Goal: Task Accomplishment & Management: Use online tool/utility

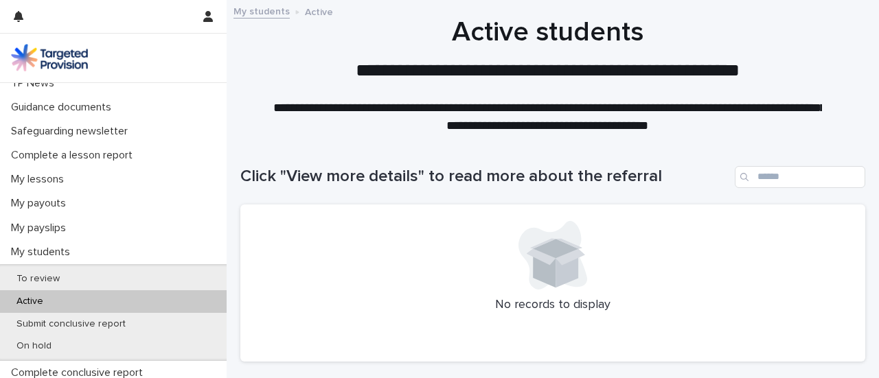
scroll to position [96, 0]
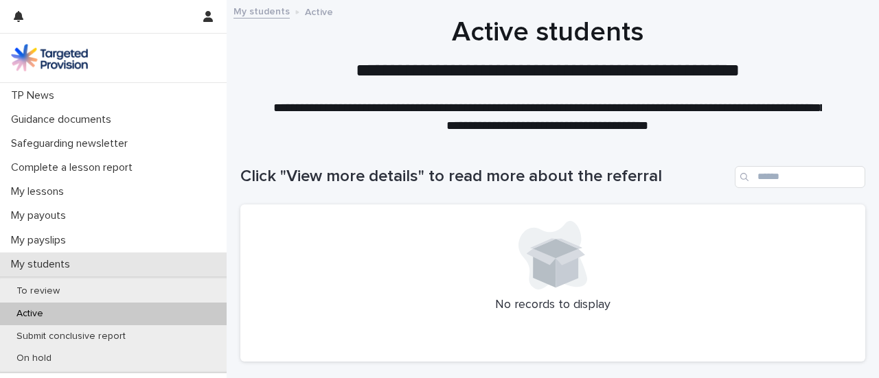
click at [52, 266] on p "My students" at bounding box center [43, 264] width 76 height 13
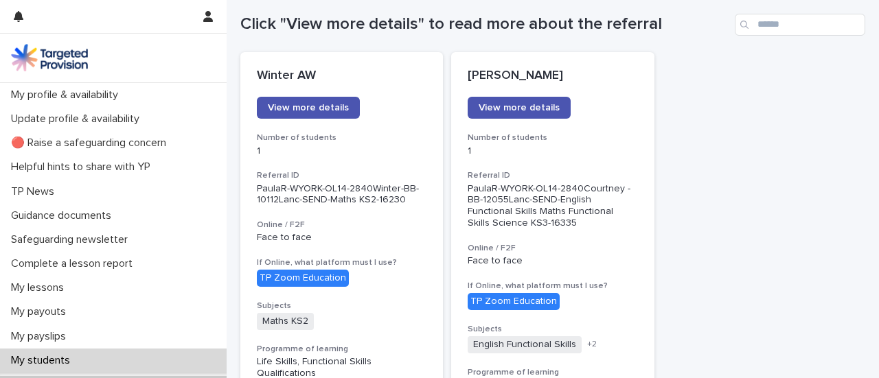
scroll to position [161, 0]
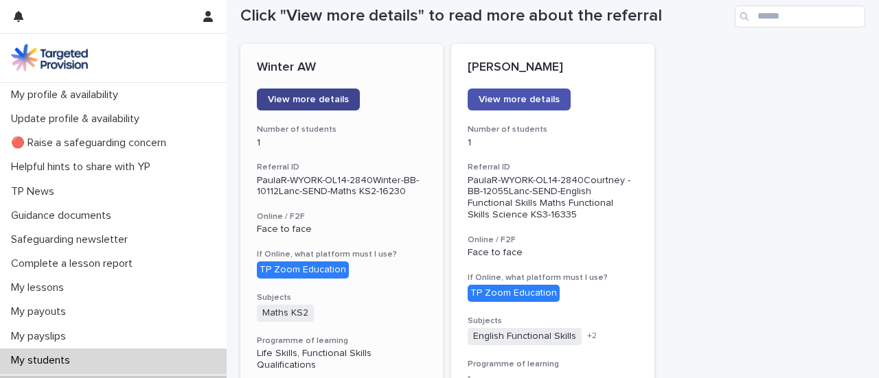
click at [337, 104] on span "View more details" at bounding box center [308, 100] width 81 height 10
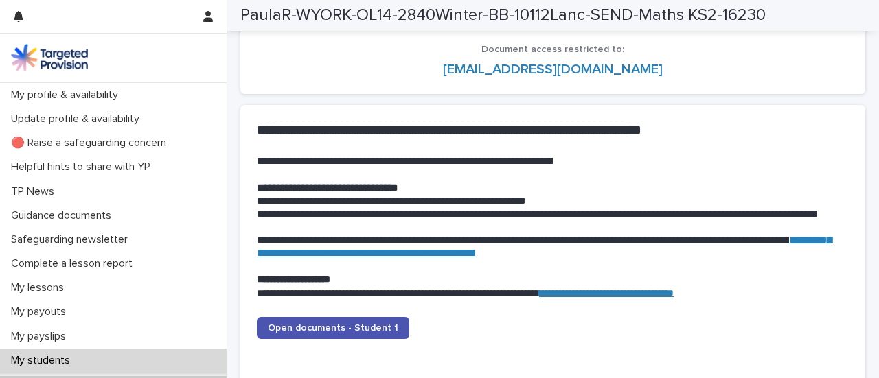
scroll to position [1317, 0]
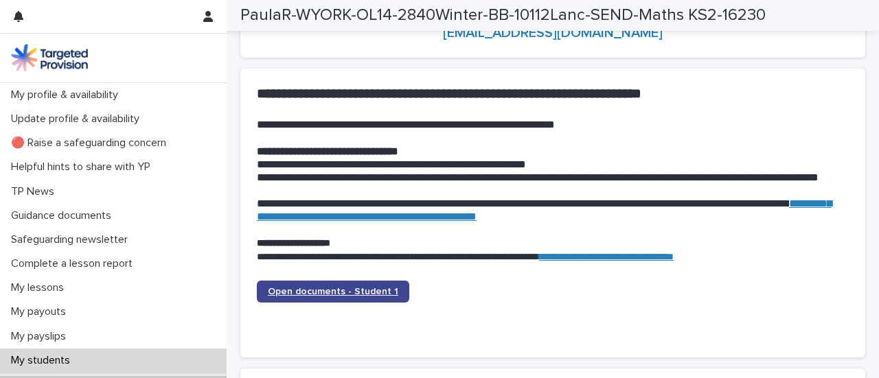
click at [374, 284] on link "Open documents - Student 1" at bounding box center [333, 292] width 152 height 22
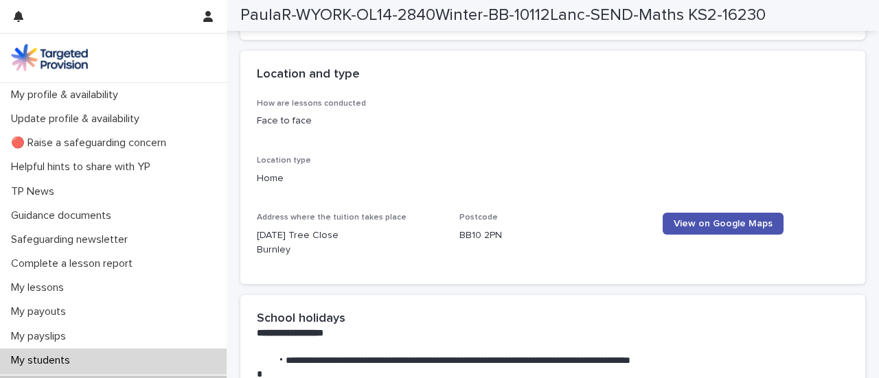
scroll to position [1828, 0]
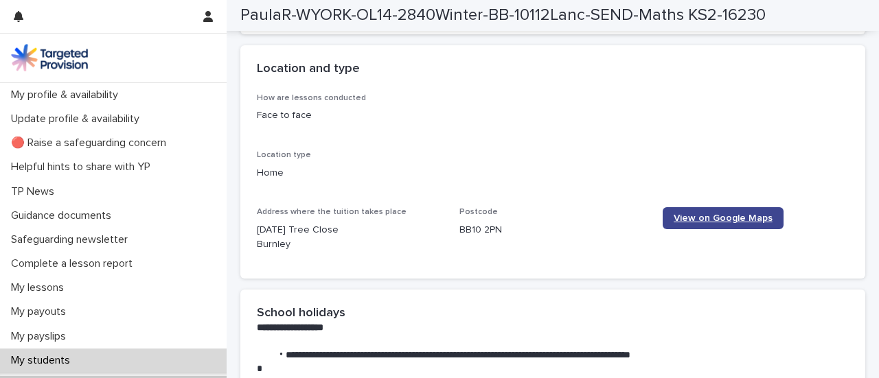
click at [722, 219] on span "View on Google Maps" at bounding box center [723, 219] width 99 height 10
